Goal: Task Accomplishment & Management: Complete application form

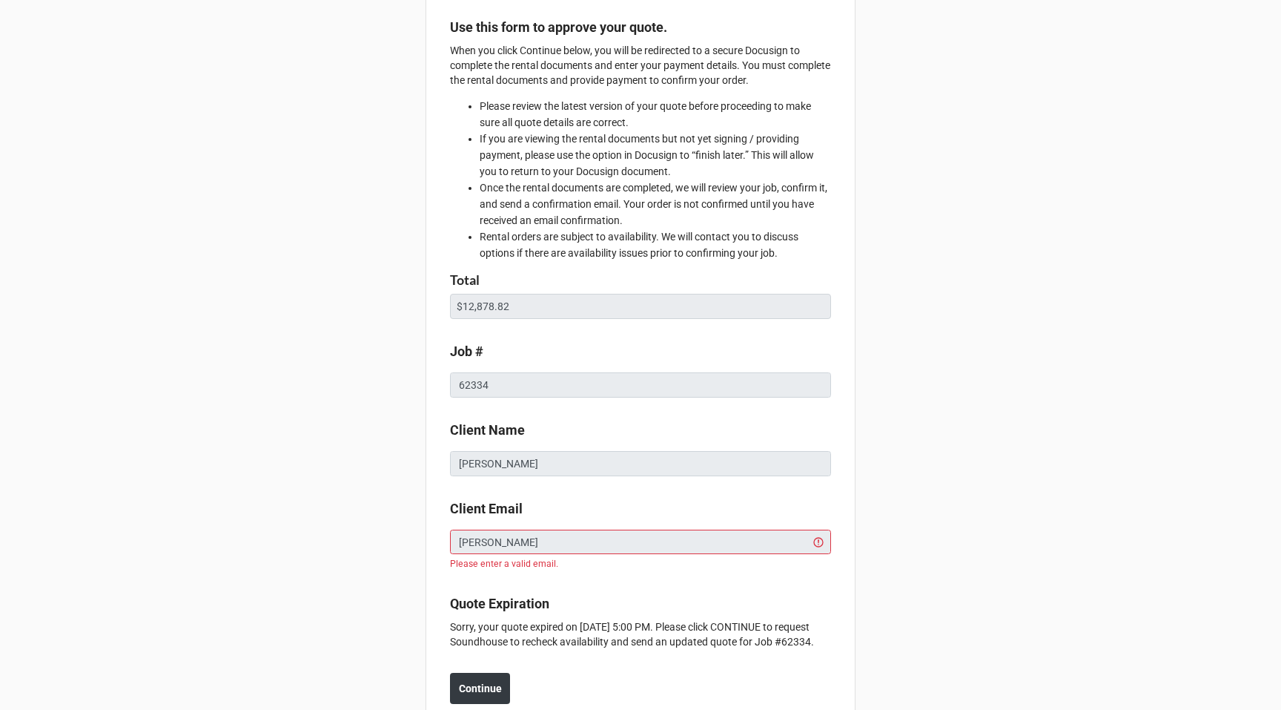
scroll to position [216, 0]
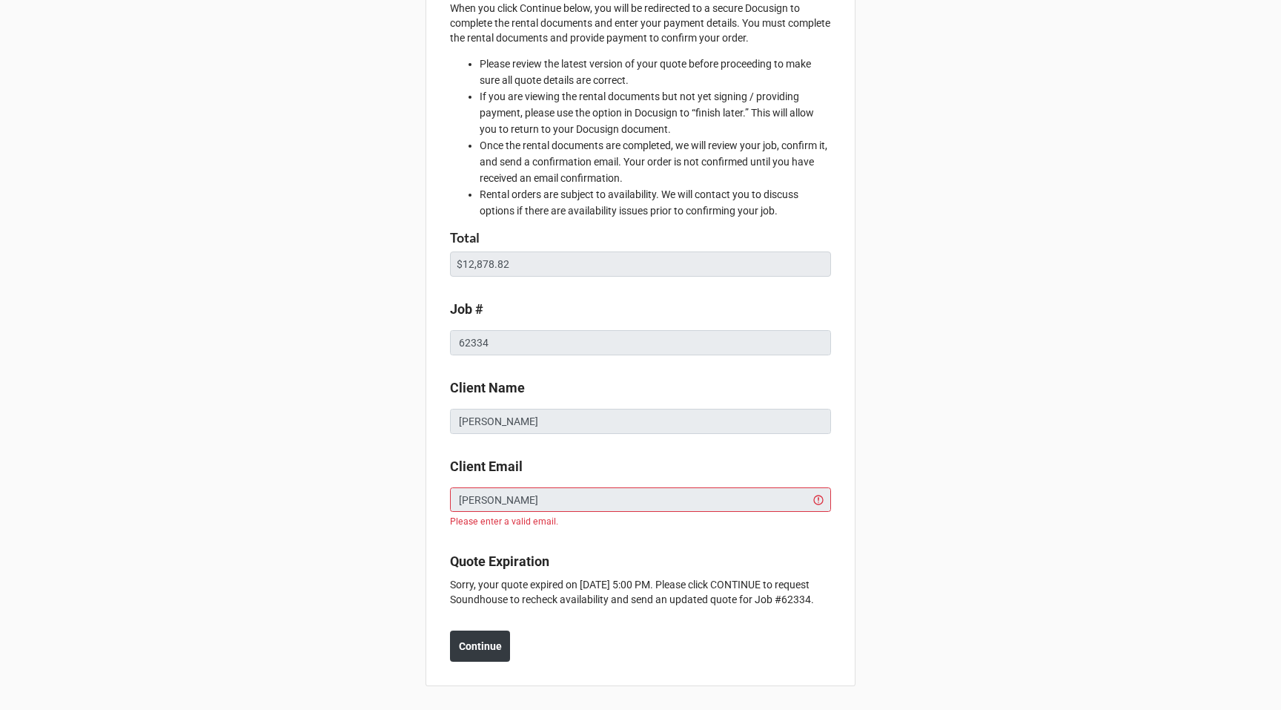
click at [832, 482] on div "Amount Due: $12878.82 Use this form to approve your quote. When you click Conti…" at bounding box center [641, 248] width 430 height 875
click at [300, 423] on div "Amount Due: $12878.82 Use this form to approve your quote. When you click Conti…" at bounding box center [640, 254] width 1281 height 911
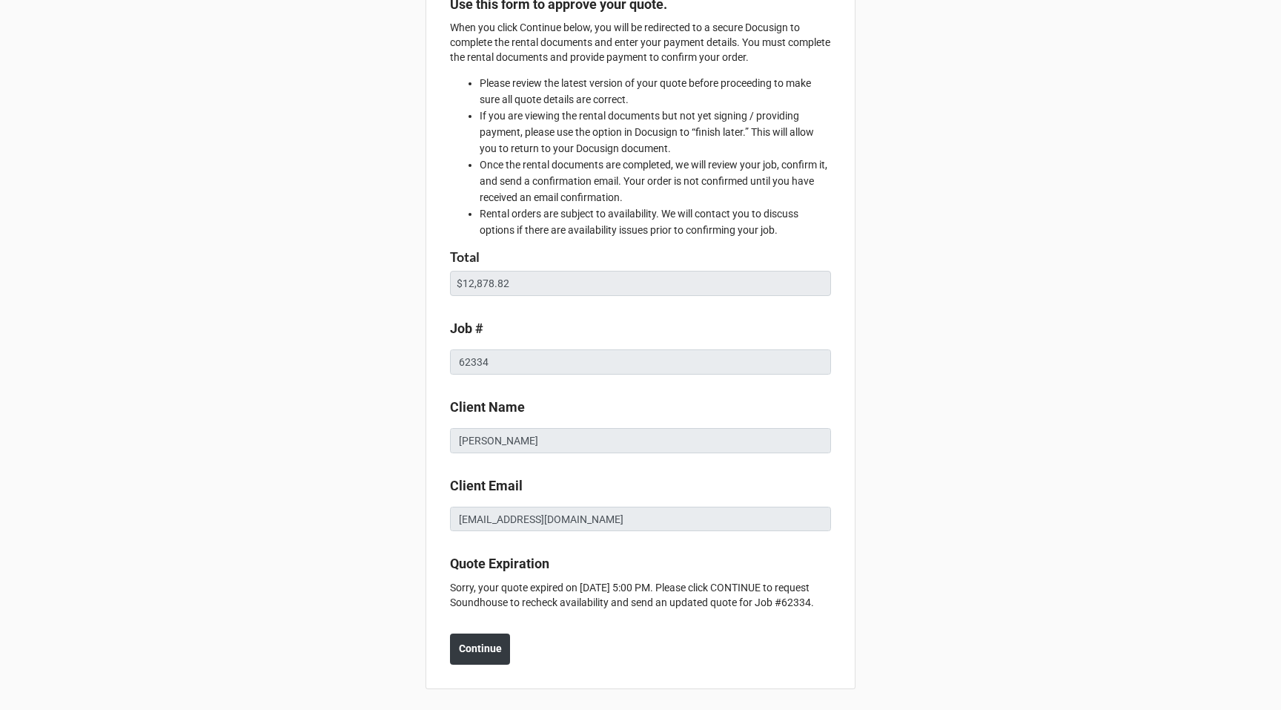
scroll to position [199, 0]
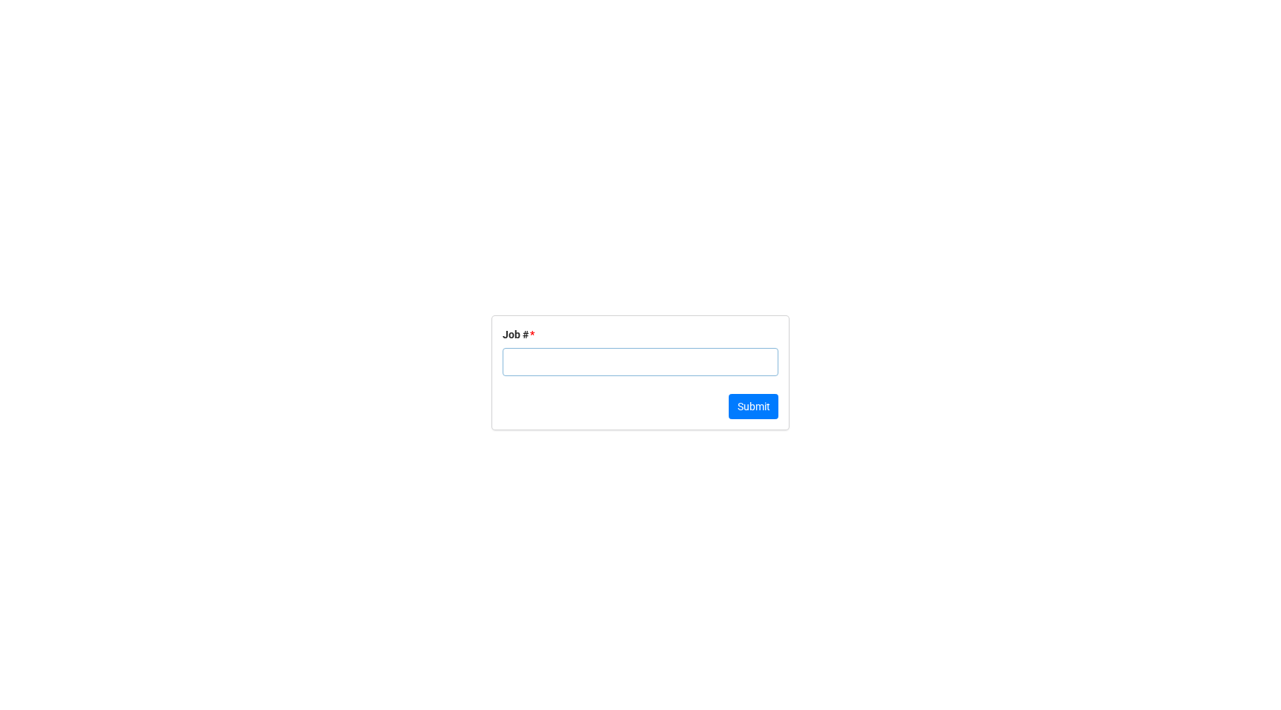
click at [604, 366] on input "text" at bounding box center [641, 362] width 276 height 28
type input "62334"
click button "Submit" at bounding box center [754, 406] width 50 height 25
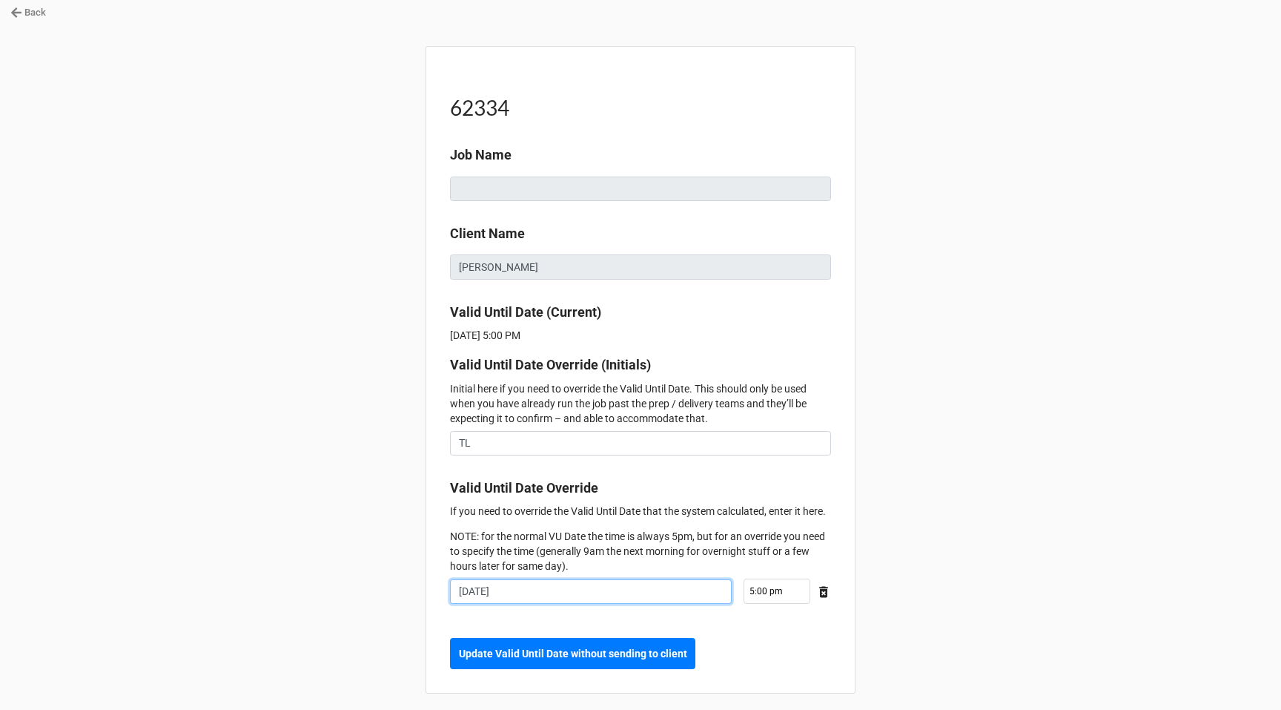
click at [653, 604] on input "7/16/2025" at bounding box center [591, 591] width 282 height 25
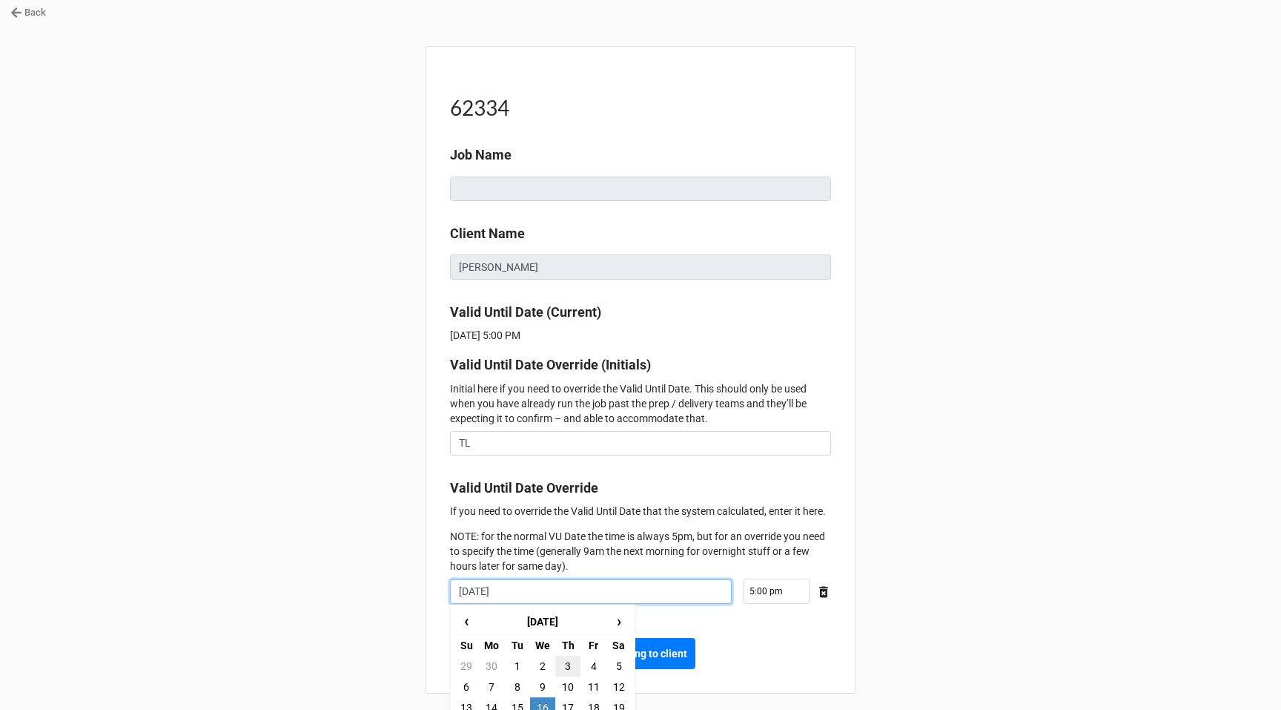
scroll to position [88, 0]
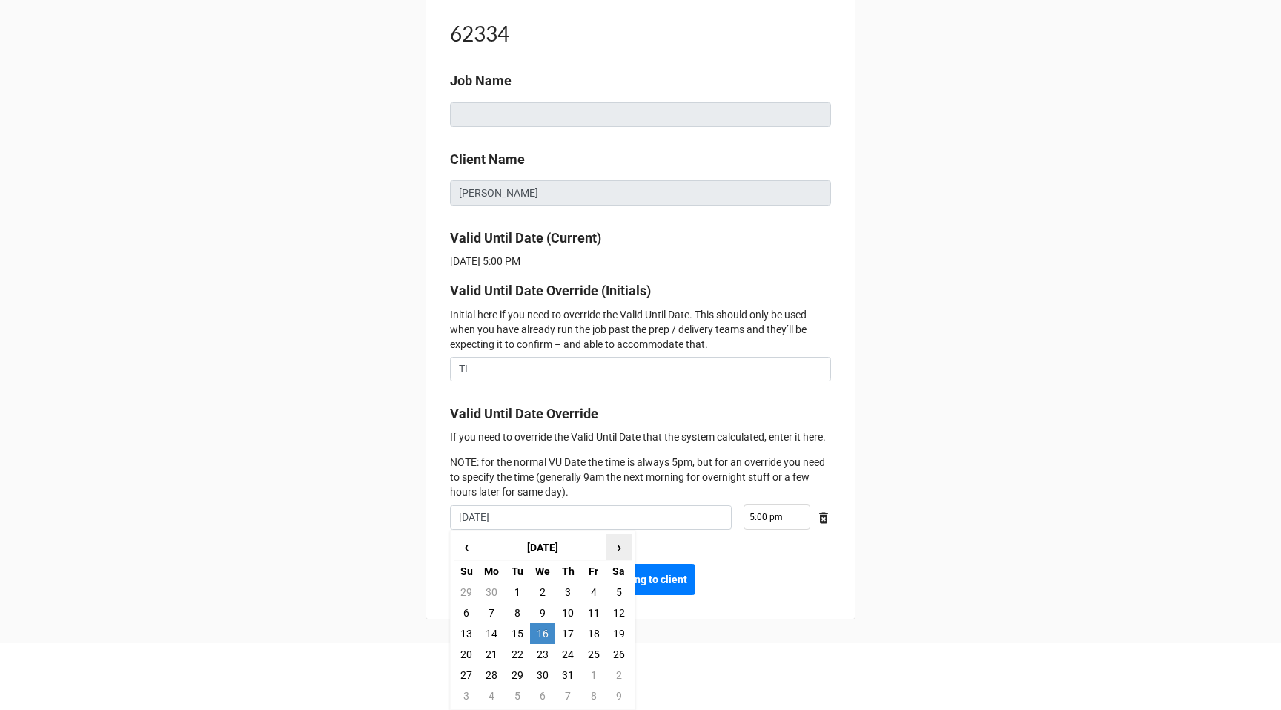
click at [615, 546] on span "›" at bounding box center [619, 547] width 24 height 24
click at [588, 653] on td "22" at bounding box center [593, 654] width 25 height 21
type input "8/22/2025"
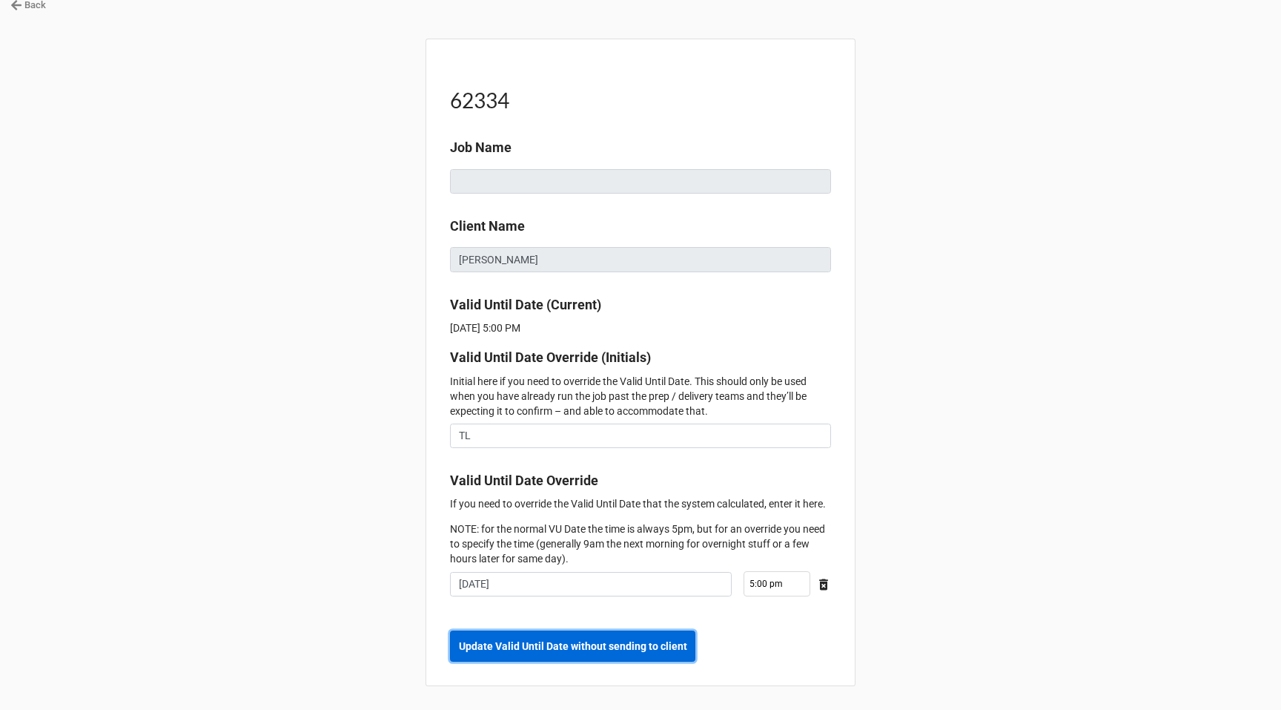
click at [635, 647] on b "Update Valid Until Date without sending to client" at bounding box center [573, 646] width 228 height 16
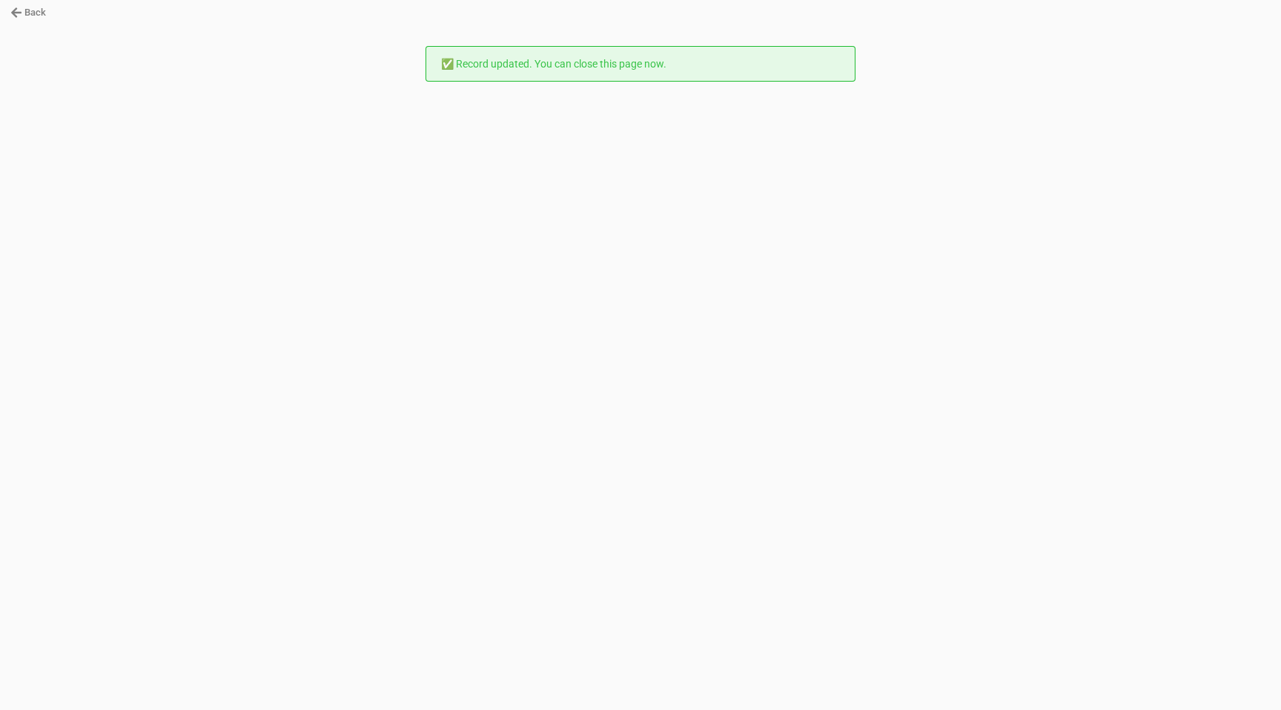
scroll to position [0, 0]
